Goal: Transaction & Acquisition: Purchase product/service

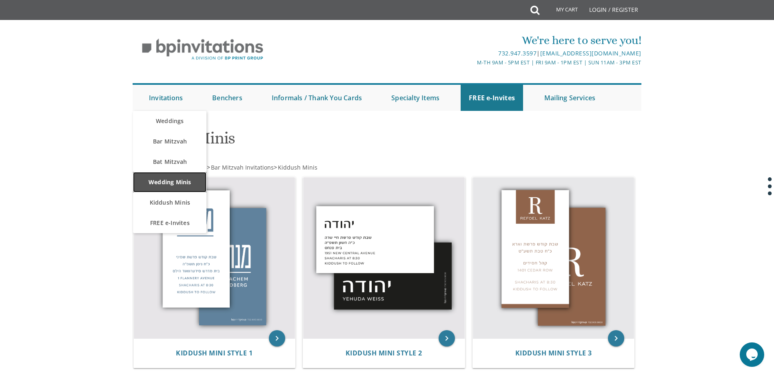
click at [176, 183] on link "Wedding Minis" at bounding box center [169, 182] width 73 height 20
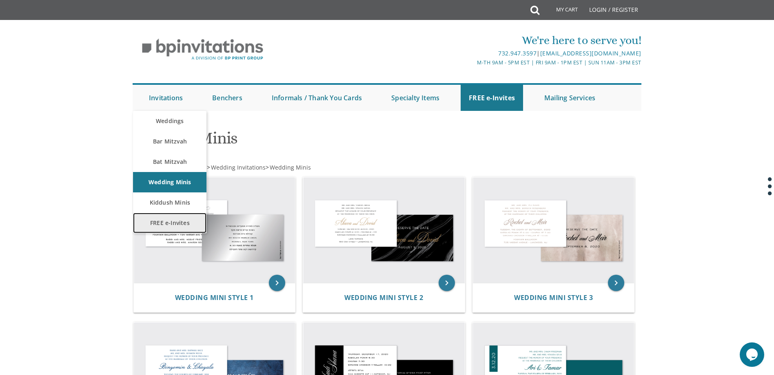
click at [177, 222] on link "FREE e-Invites" at bounding box center [169, 223] width 73 height 20
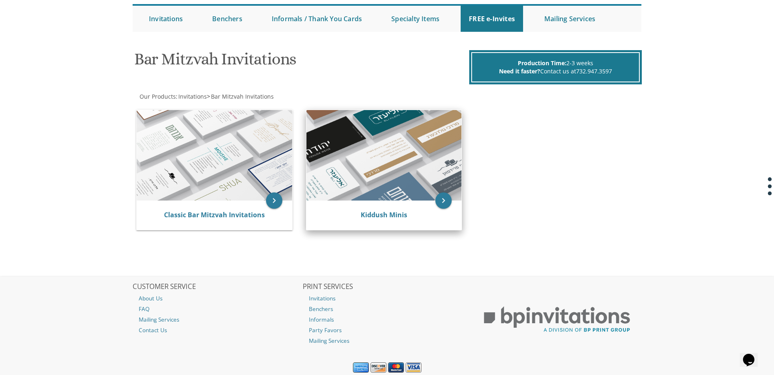
scroll to position [66, 0]
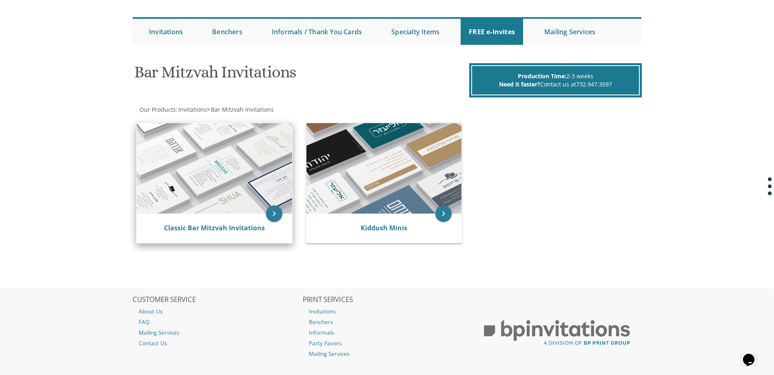
click at [251, 185] on img at bounding box center [214, 168] width 155 height 91
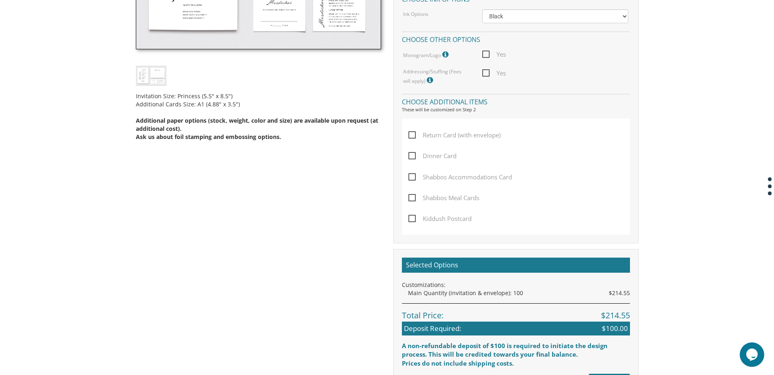
scroll to position [367, 0]
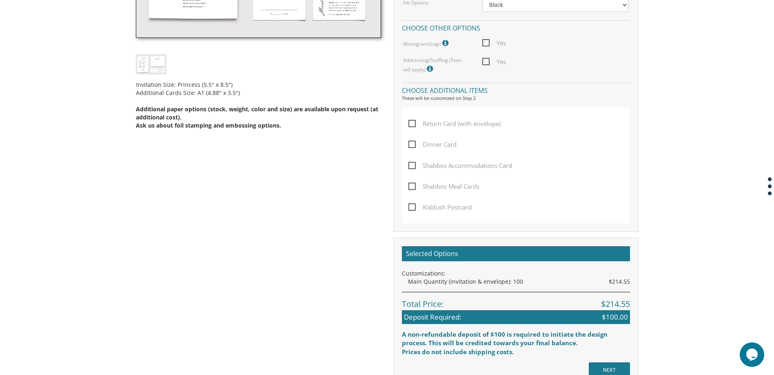
click at [413, 167] on span "Shabbos Accommodations Card" at bounding box center [460, 166] width 104 height 10
click at [413, 167] on input "Shabbos Accommodations Card" at bounding box center [410, 164] width 5 height 5
click at [410, 167] on span "Shabbos Accommodations Card" at bounding box center [460, 166] width 104 height 10
click at [410, 167] on input "Shabbos Accommodations Card" at bounding box center [410, 164] width 5 height 5
click at [406, 165] on div "Return Card (with envelope) Dinner Card Shabbos Accommodations Card Shabbos Mea…" at bounding box center [516, 165] width 228 height 116
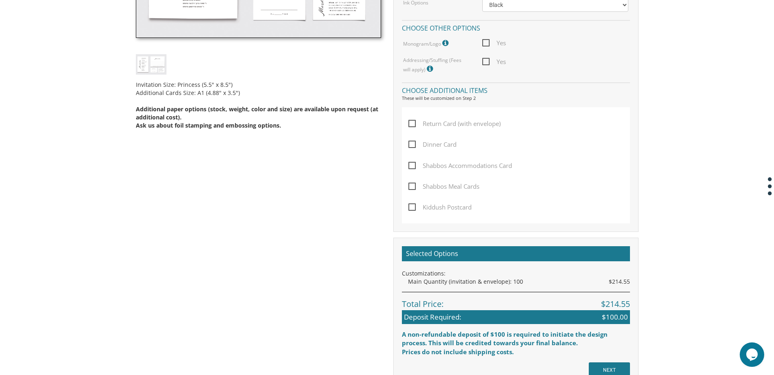
click at [412, 166] on span "Shabbos Accommodations Card" at bounding box center [460, 166] width 104 height 10
click at [412, 166] on input "Shabbos Accommodations Card" at bounding box center [410, 164] width 5 height 5
checkbox input "true"
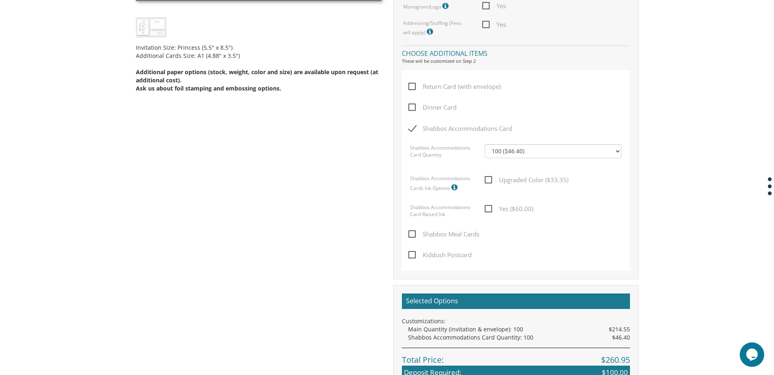
scroll to position [408, 0]
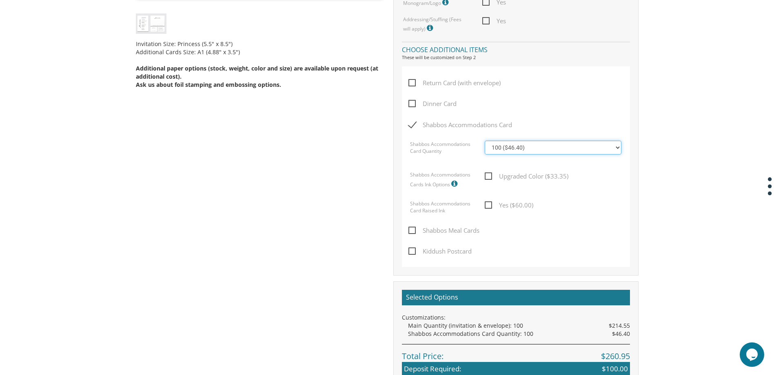
click at [533, 147] on select "100 ($46.40) 200 ($55.20) 300 ($61.85) 400 ($70.60) 500 ($77.20) 600 ($85.95) 7…" at bounding box center [553, 148] width 137 height 14
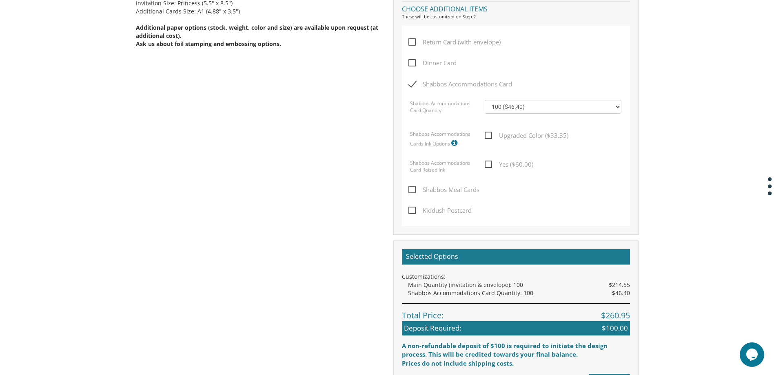
click at [412, 189] on span "Shabbos Meal Cards" at bounding box center [443, 190] width 71 height 10
click at [412, 189] on input "Shabbos Meal Cards" at bounding box center [410, 188] width 5 height 5
checkbox input "true"
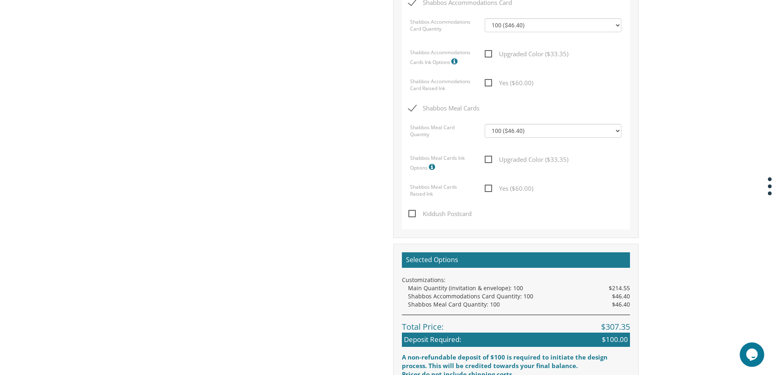
scroll to position [571, 0]
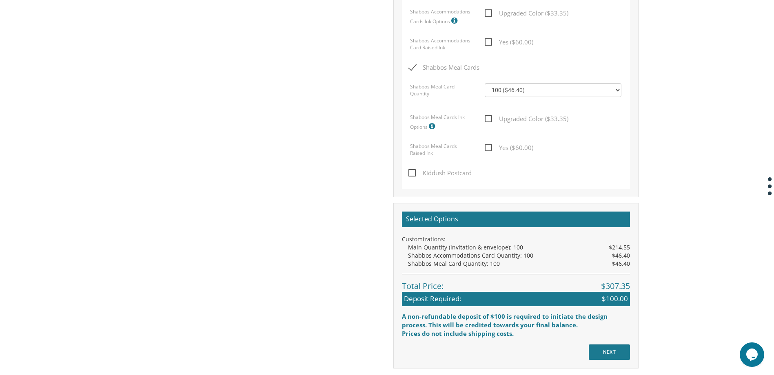
click at [412, 175] on span "Kiddush Postcard" at bounding box center [439, 173] width 63 height 10
click at [412, 175] on input "Kiddush Postcard" at bounding box center [410, 172] width 5 height 5
checkbox input "true"
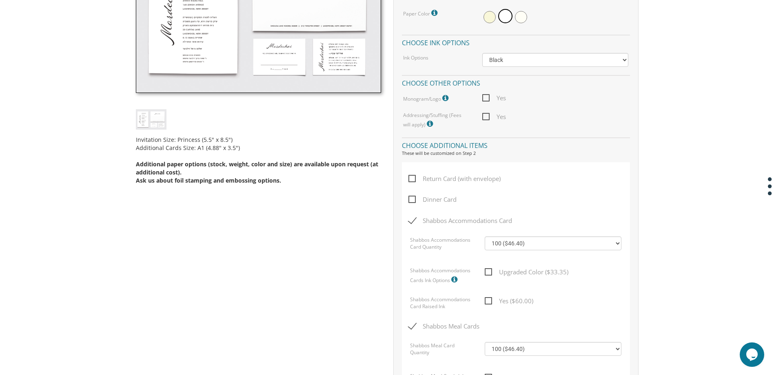
scroll to position [326, 0]
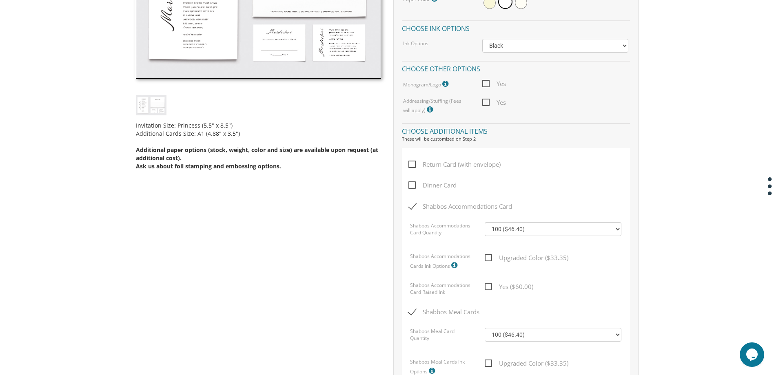
click at [412, 167] on span "Return Card (with envelope)" at bounding box center [454, 164] width 92 height 10
click at [412, 166] on input "Return Card (with envelope)" at bounding box center [410, 163] width 5 height 5
checkbox input "true"
click at [415, 187] on div "Return Card (with envelope) Dinner Card Shabbos Accommodations Card Shabbos Acc…" at bounding box center [516, 342] width 228 height 388
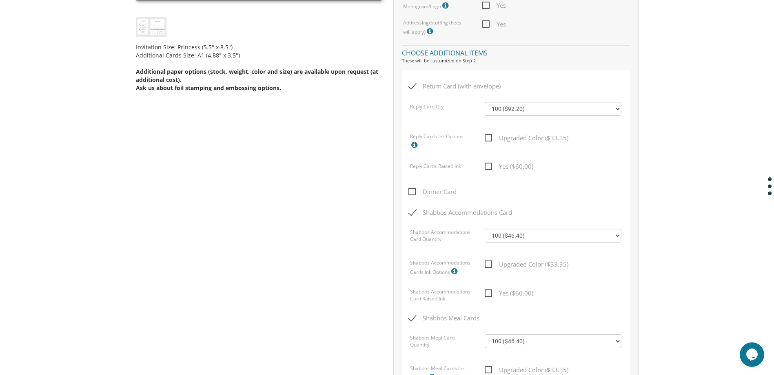
scroll to position [408, 0]
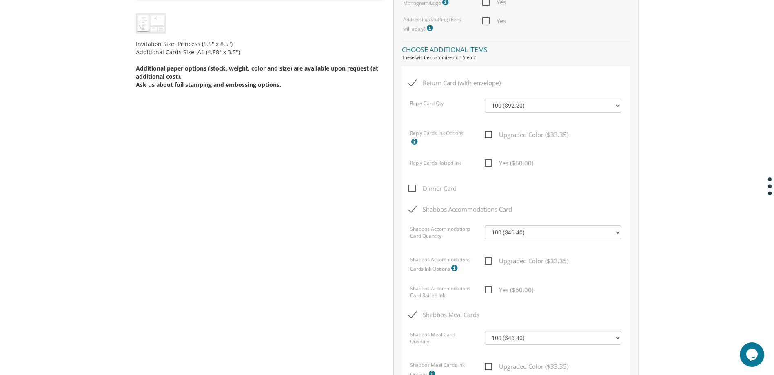
click at [417, 190] on span "Dinner Card" at bounding box center [432, 189] width 48 height 10
click at [414, 190] on input "Dinner Card" at bounding box center [410, 187] width 5 height 5
checkbox input "true"
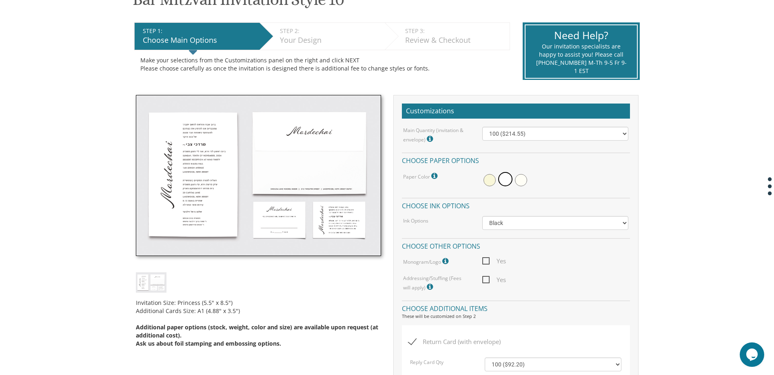
scroll to position [122, 0]
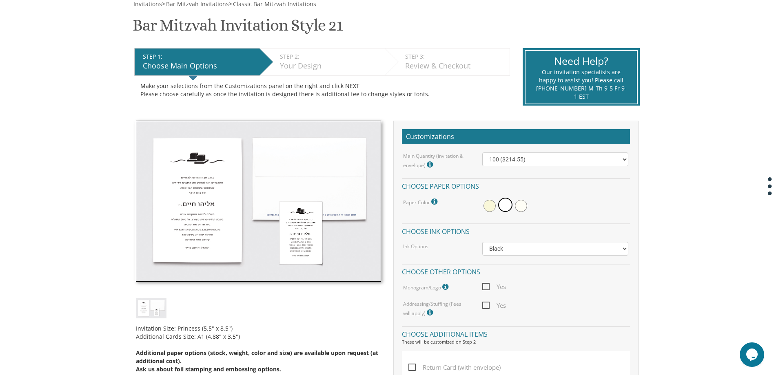
scroll to position [122, 0]
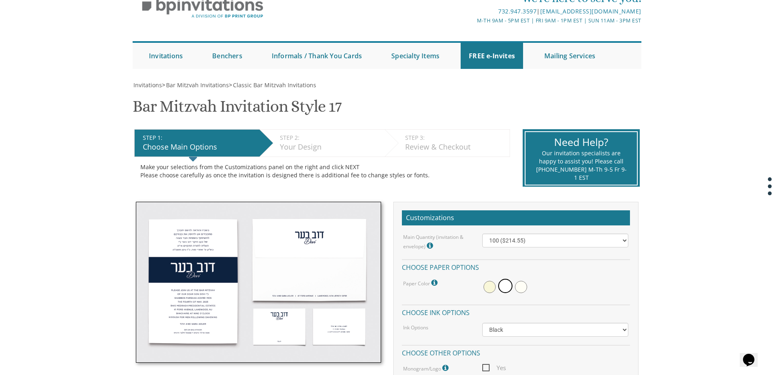
scroll to position [41, 0]
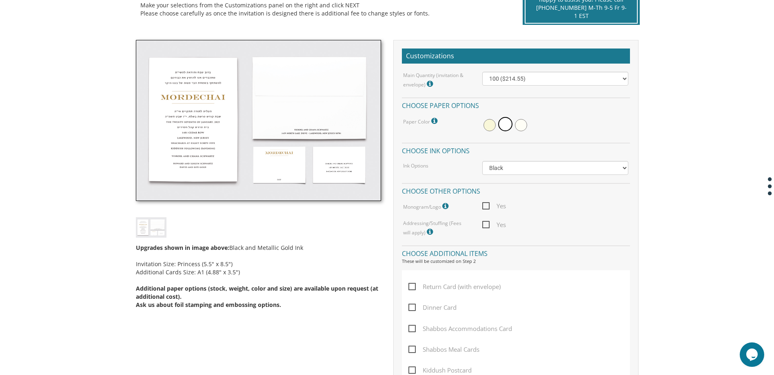
scroll to position [41, 0]
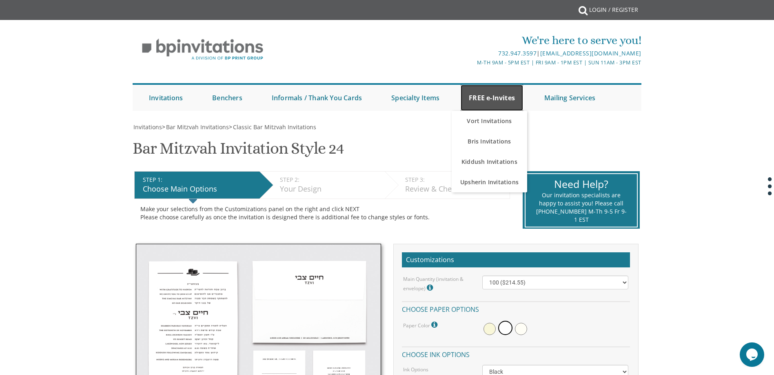
click at [491, 96] on link "FREE e-Invites" at bounding box center [492, 98] width 62 height 26
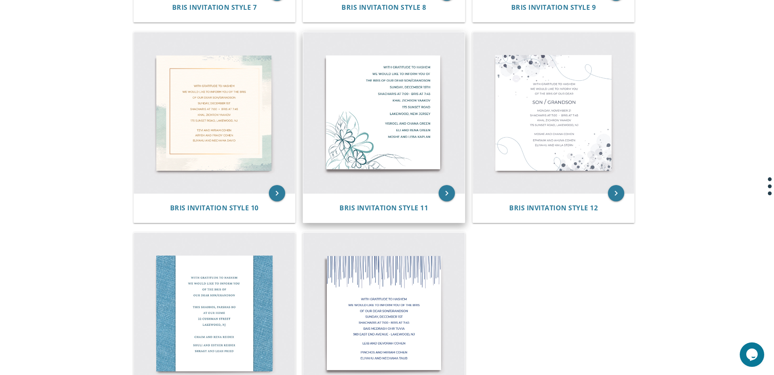
scroll to position [734, 0]
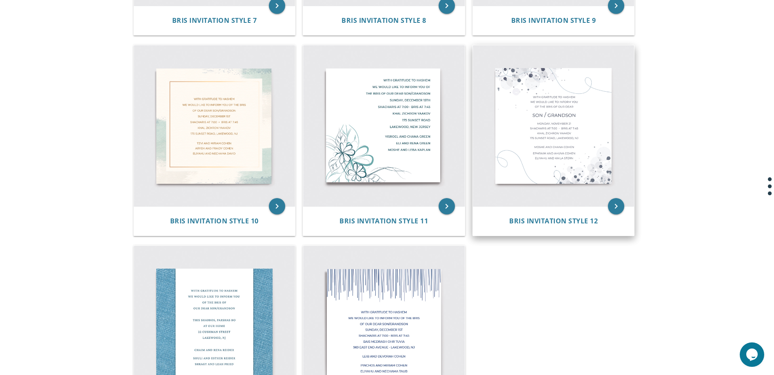
click at [517, 93] on img at bounding box center [554, 126] width 162 height 162
